Goal: Information Seeking & Learning: Learn about a topic

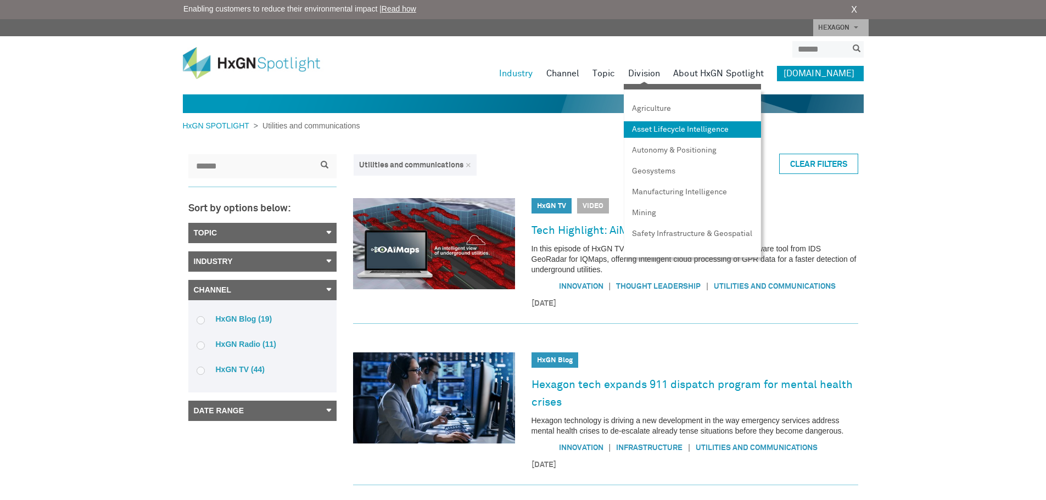
click at [681, 128] on link "Asset Lifecycle Intelligence" at bounding box center [692, 129] width 137 height 16
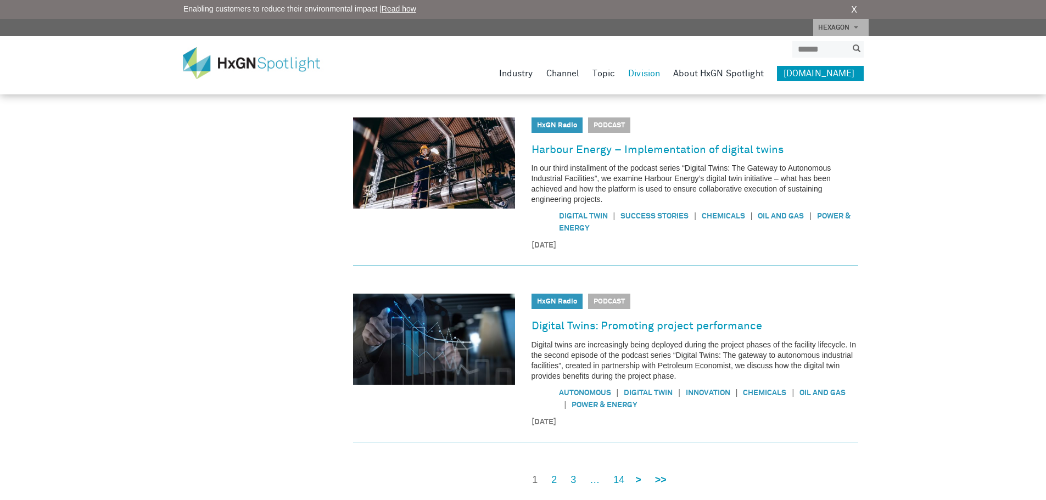
scroll to position [769, 0]
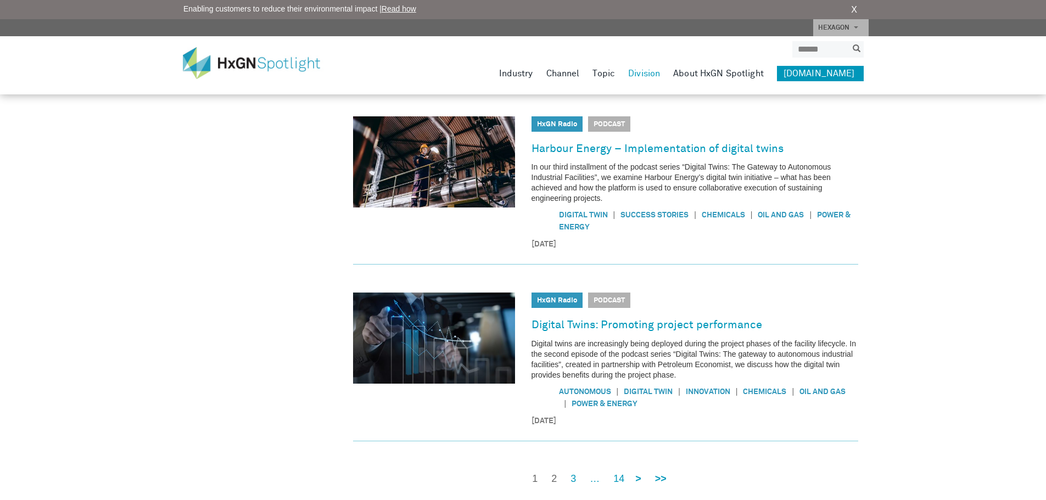
click at [553, 472] on link "2" at bounding box center [553, 479] width 5 height 14
